Goal: Information Seeking & Learning: Learn about a topic

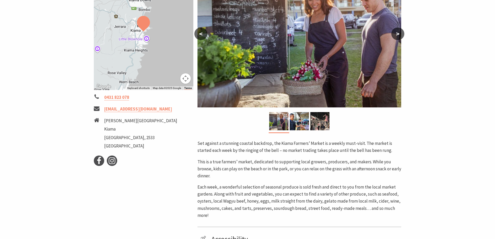
scroll to position [78, 0]
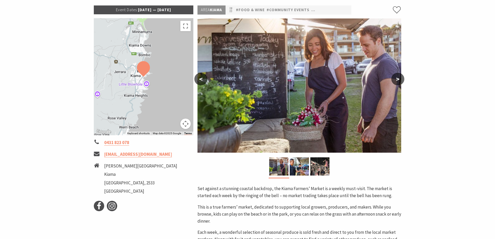
drag, startPoint x: 401, startPoint y: 77, endPoint x: 404, endPoint y: 76, distance: 3.0
click at [401, 77] on button ">" at bounding box center [397, 79] width 13 height 12
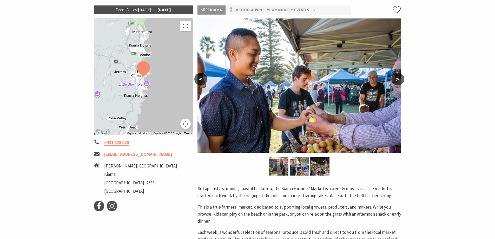
click at [398, 78] on button ">" at bounding box center [397, 79] width 13 height 12
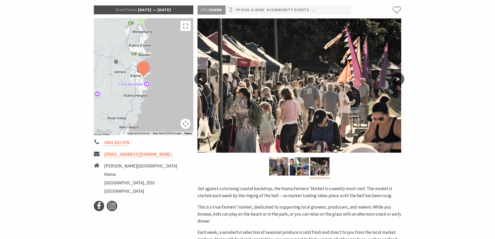
click at [398, 79] on button ">" at bounding box center [397, 79] width 13 height 12
click at [100, 206] on icon at bounding box center [99, 206] width 8 height 8
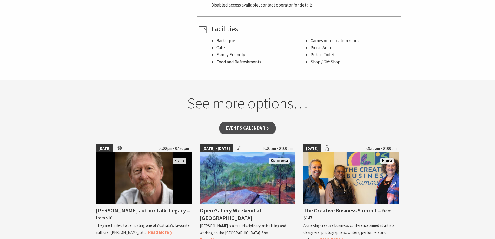
scroll to position [363, 0]
